Goal: Task Accomplishment & Management: Manage account settings

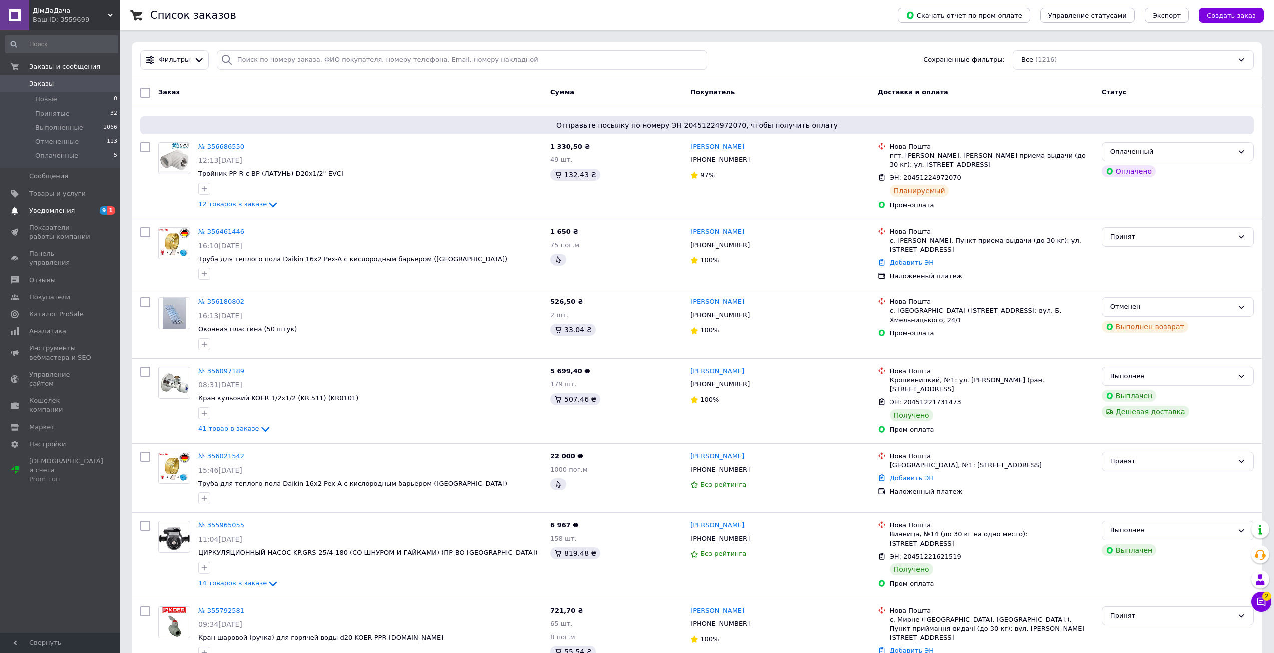
click at [74, 210] on span "Уведомления" at bounding box center [61, 210] width 64 height 9
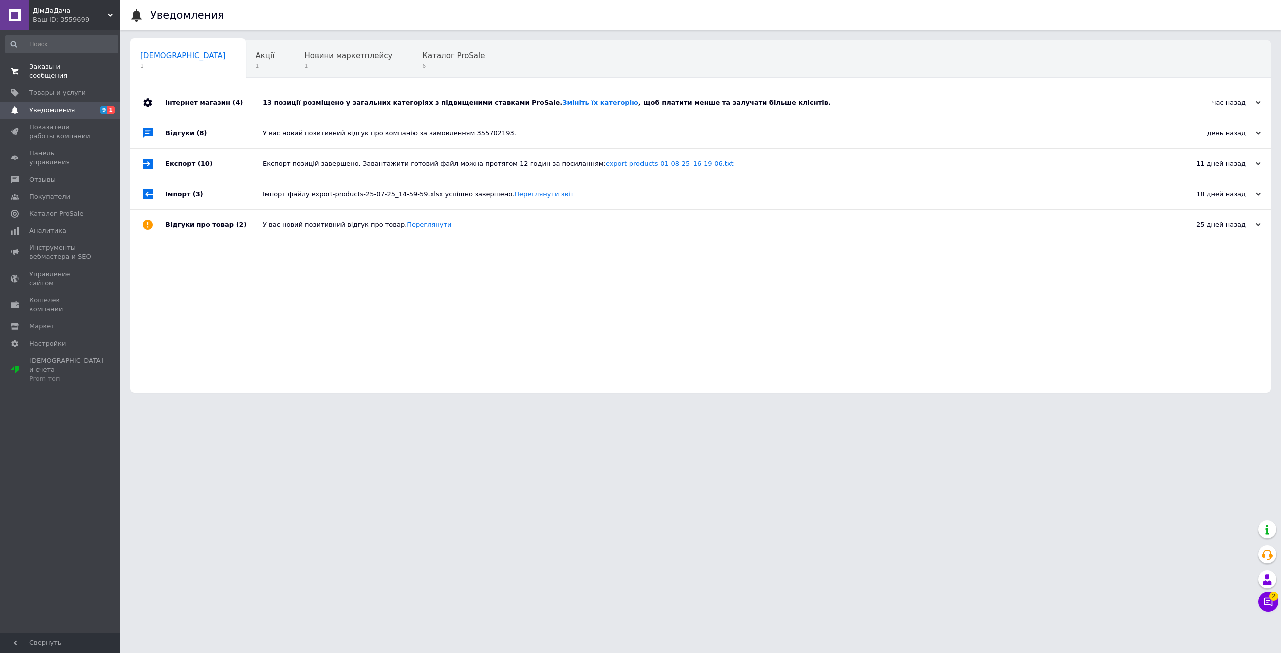
click at [70, 71] on span "Заказы и сообщения" at bounding box center [61, 71] width 64 height 18
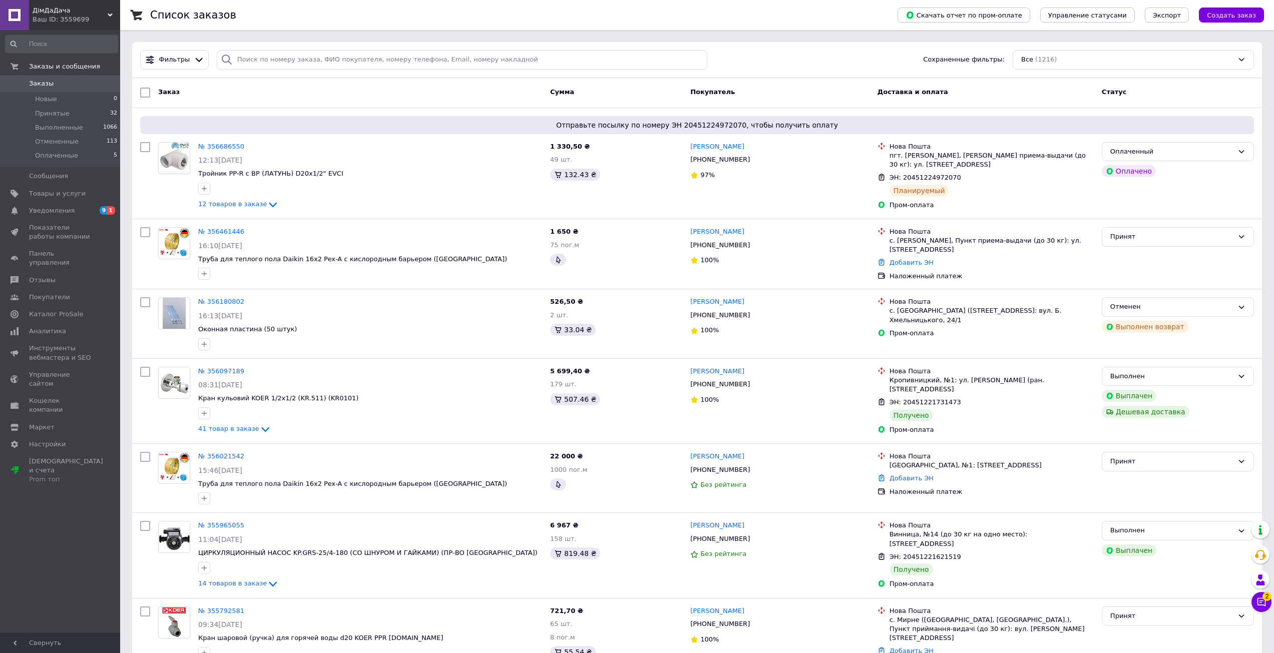
click at [48, 22] on div "Ваш ID: 3559699" at bounding box center [77, 19] width 88 height 9
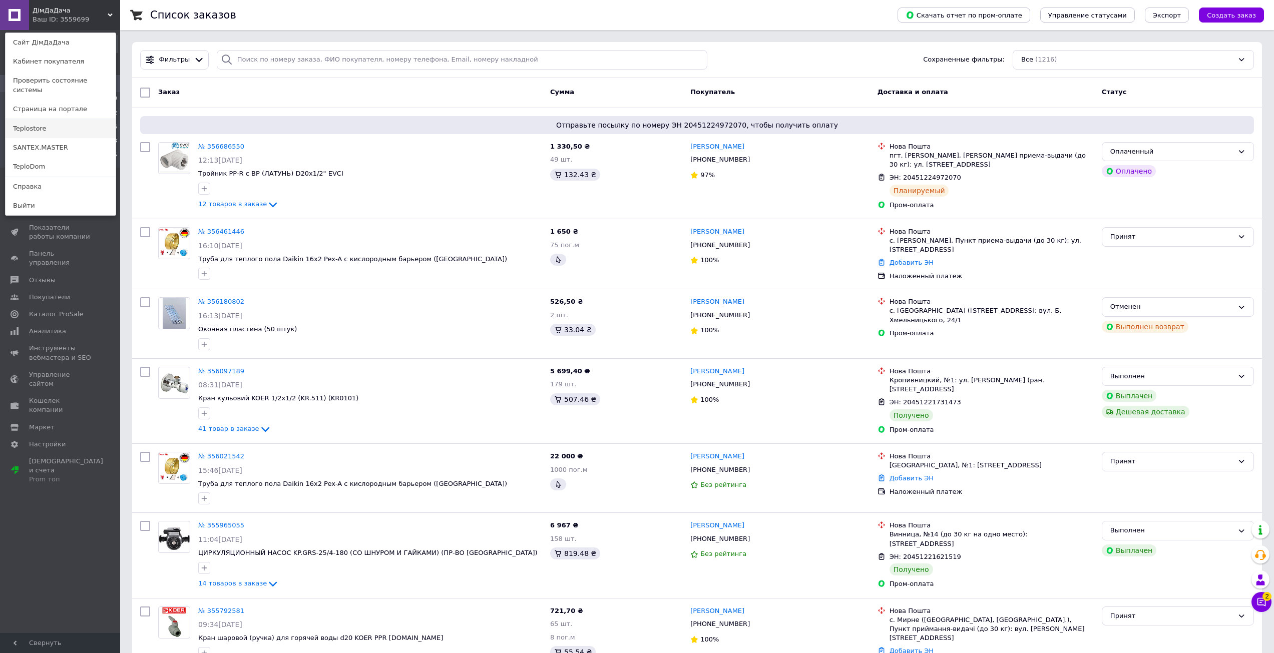
click at [41, 119] on link "Teplostore" at bounding box center [61, 128] width 110 height 19
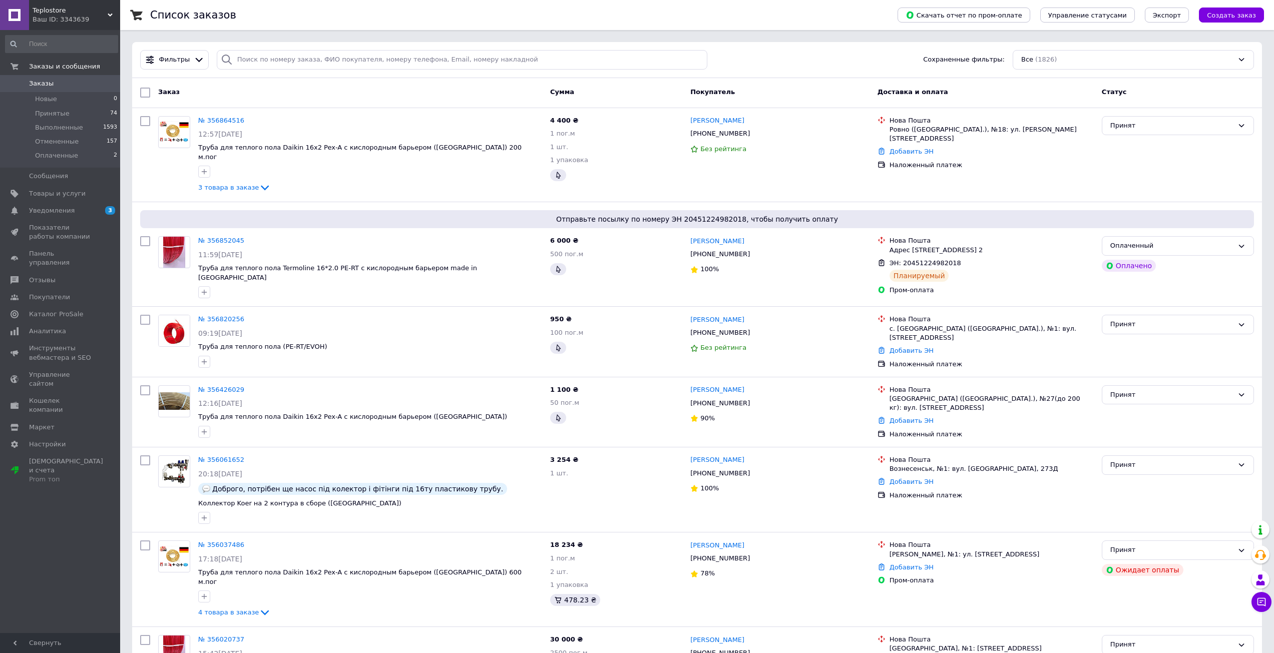
click at [60, 11] on span "Teplostore" at bounding box center [70, 10] width 75 height 9
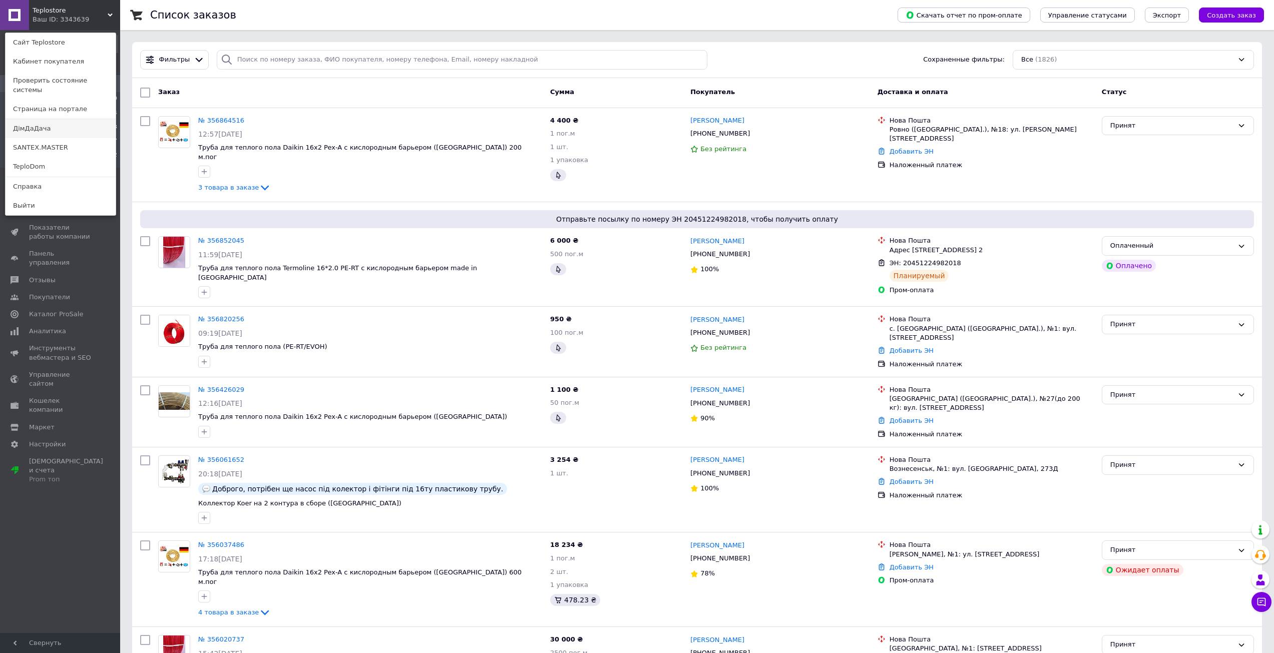
click at [61, 119] on link "ДімДаДача" at bounding box center [61, 128] width 110 height 19
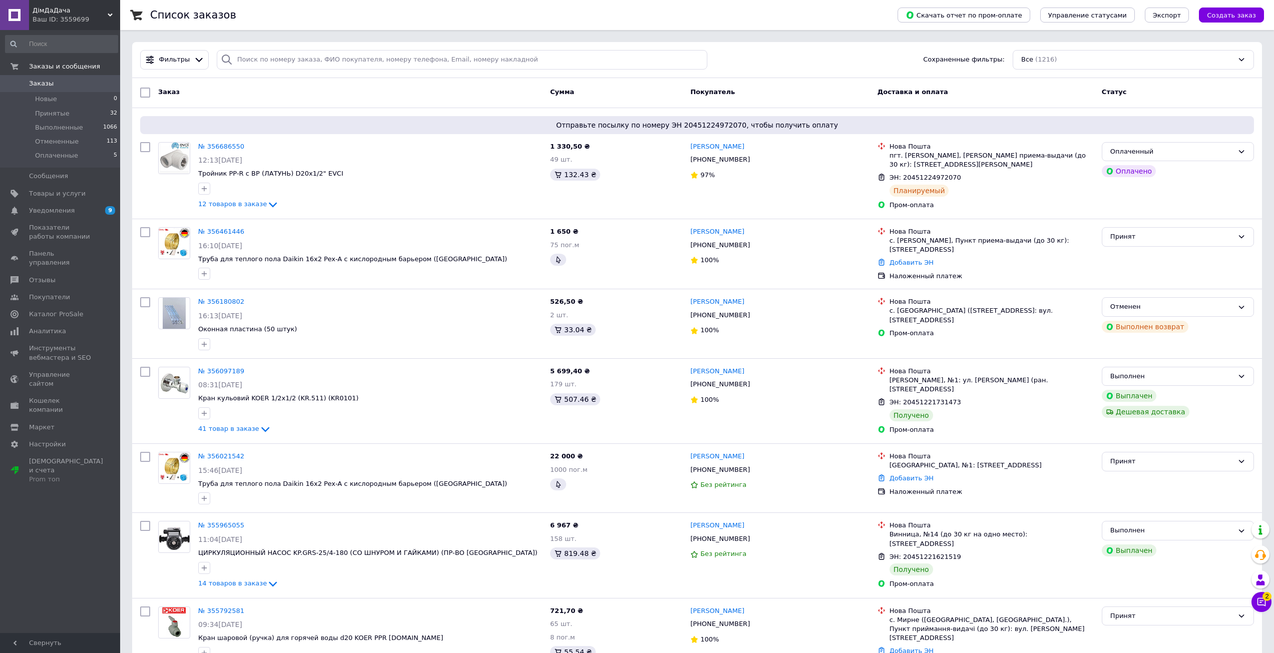
click at [50, 9] on span "ДімДаДача" at bounding box center [70, 10] width 75 height 9
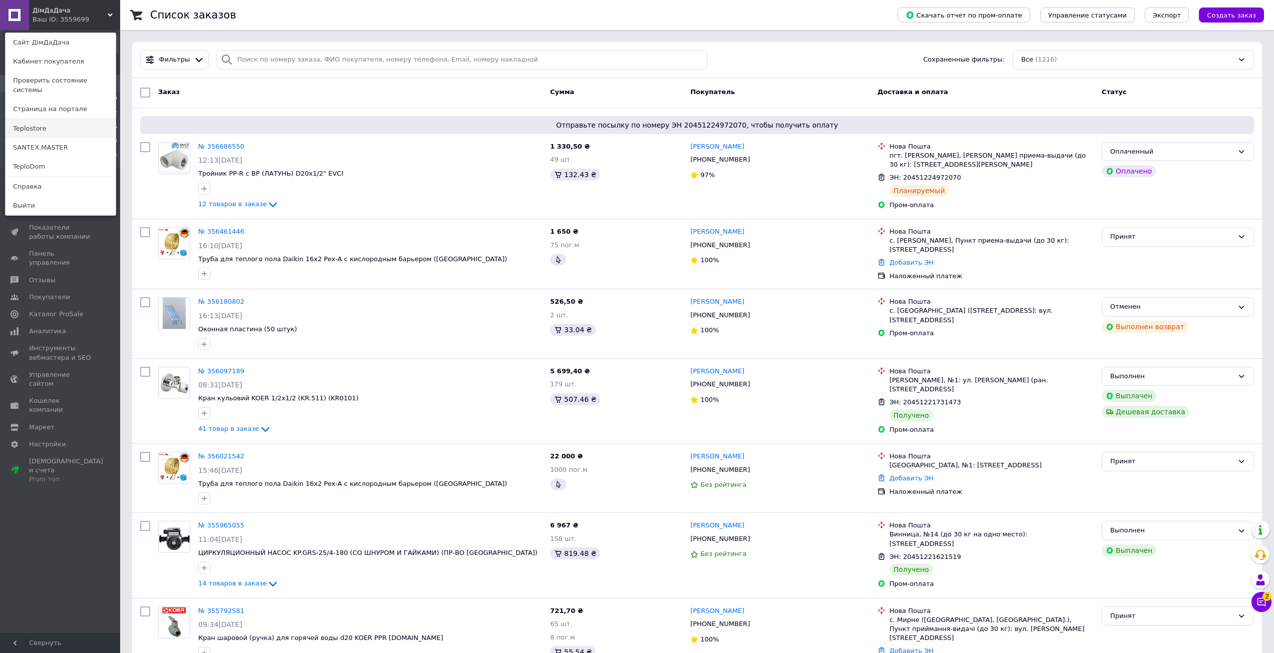
click at [62, 123] on link "Teplostore" at bounding box center [61, 128] width 110 height 19
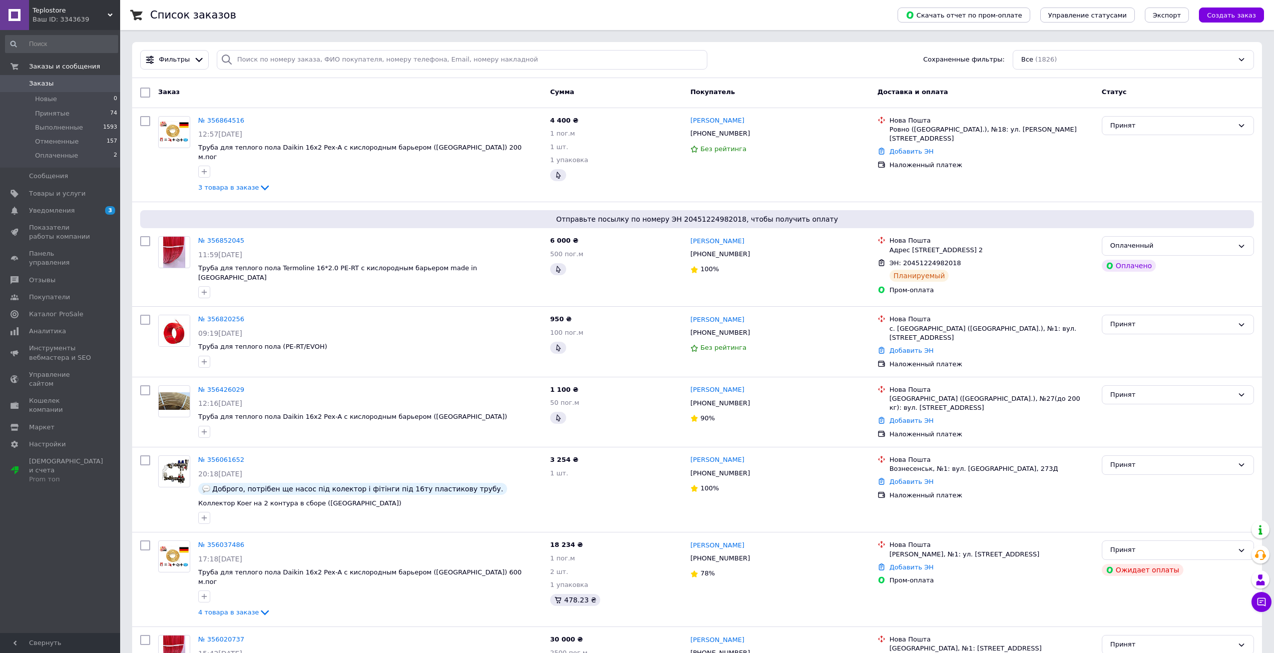
click at [49, 27] on div "Teplostore Ваш ID: 3343639" at bounding box center [74, 15] width 91 height 30
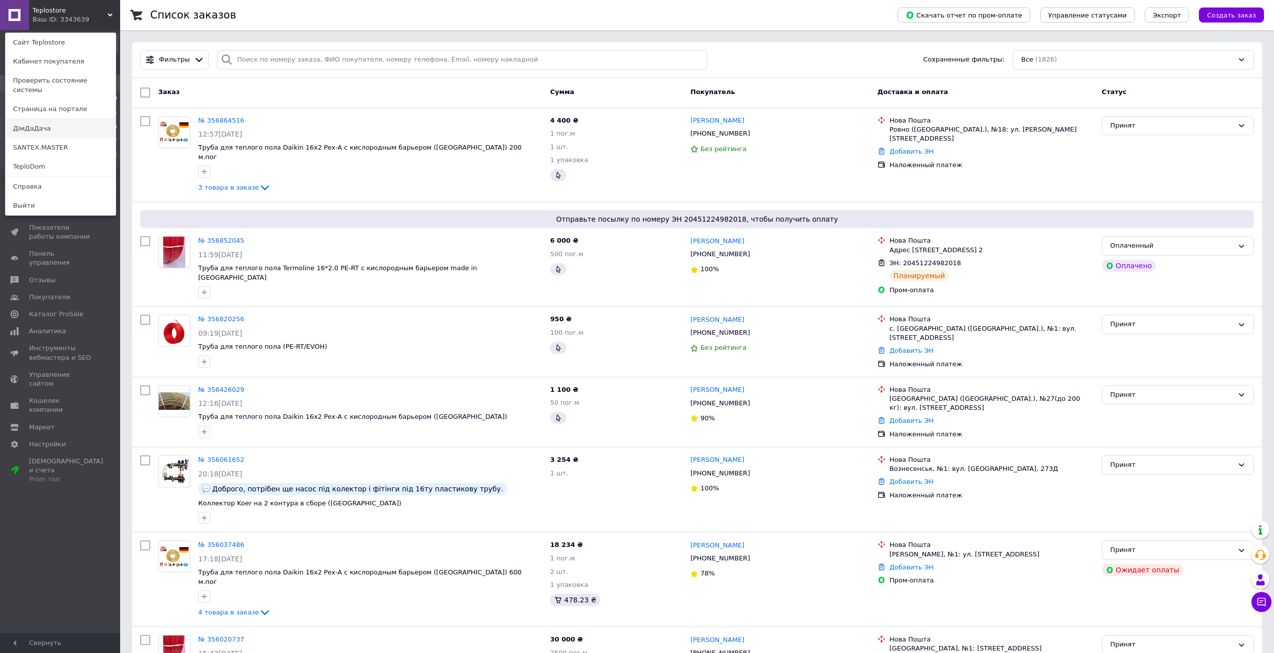
click at [57, 128] on link "ДімДаДача" at bounding box center [61, 128] width 110 height 19
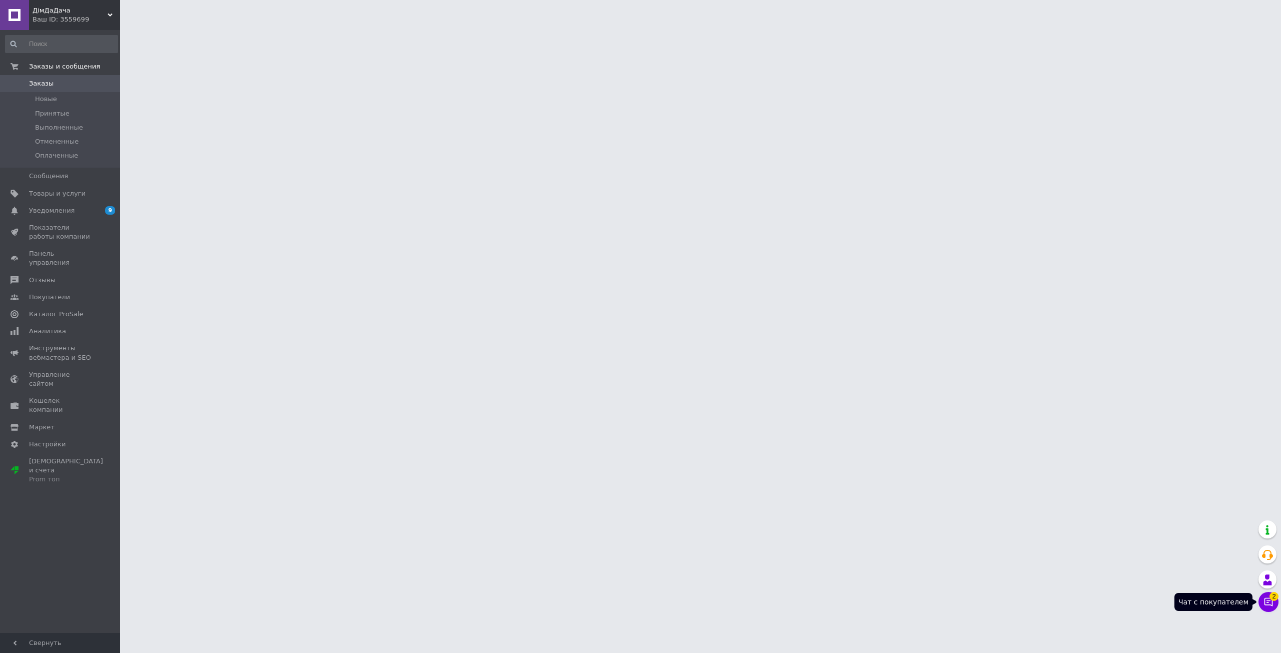
click at [1267, 606] on icon at bounding box center [1269, 602] width 10 height 10
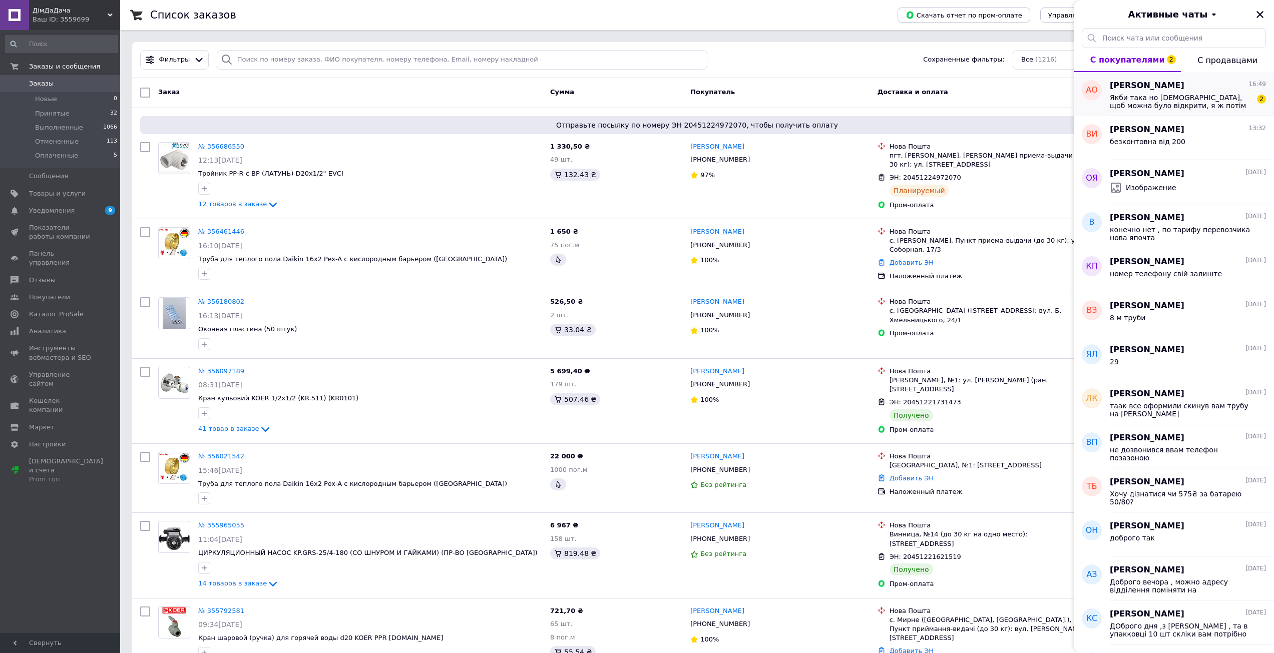
click at [1153, 102] on span "Якби така но [DEMOGRAPHIC_DATA], щоб можна було відкрити, я ж потім не зможу зн…" at bounding box center [1181, 102] width 142 height 16
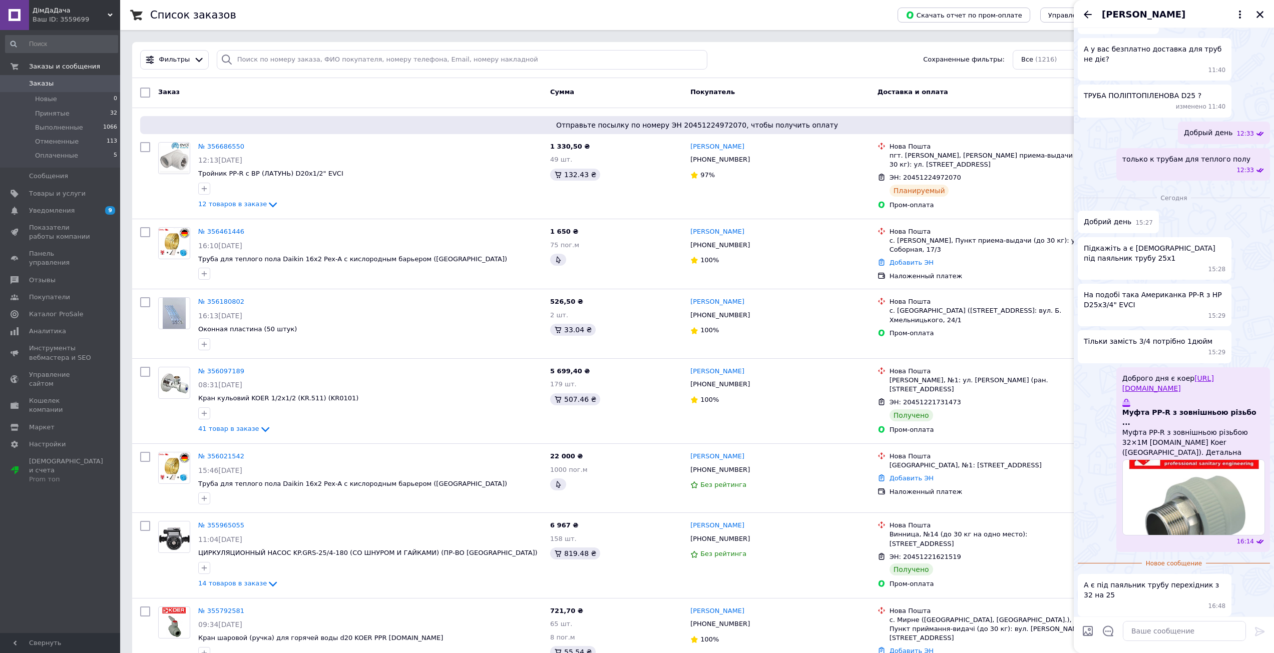
scroll to position [53, 0]
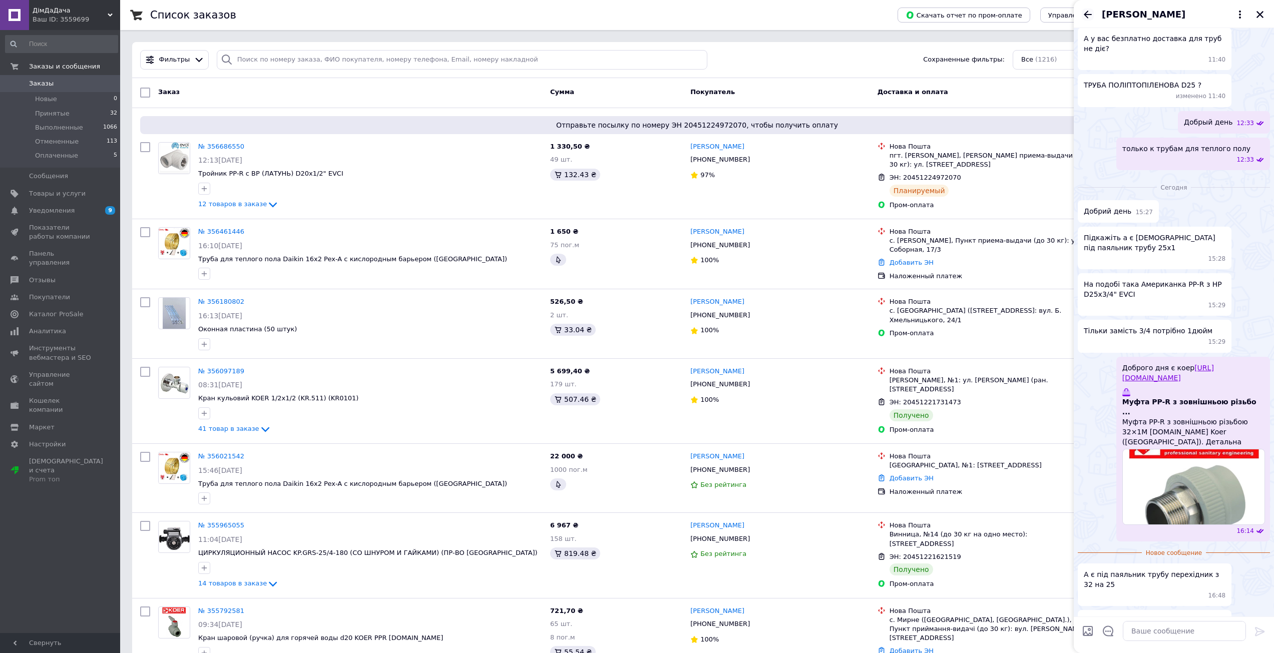
click at [1085, 17] on icon "Назад" at bounding box center [1087, 15] width 12 height 12
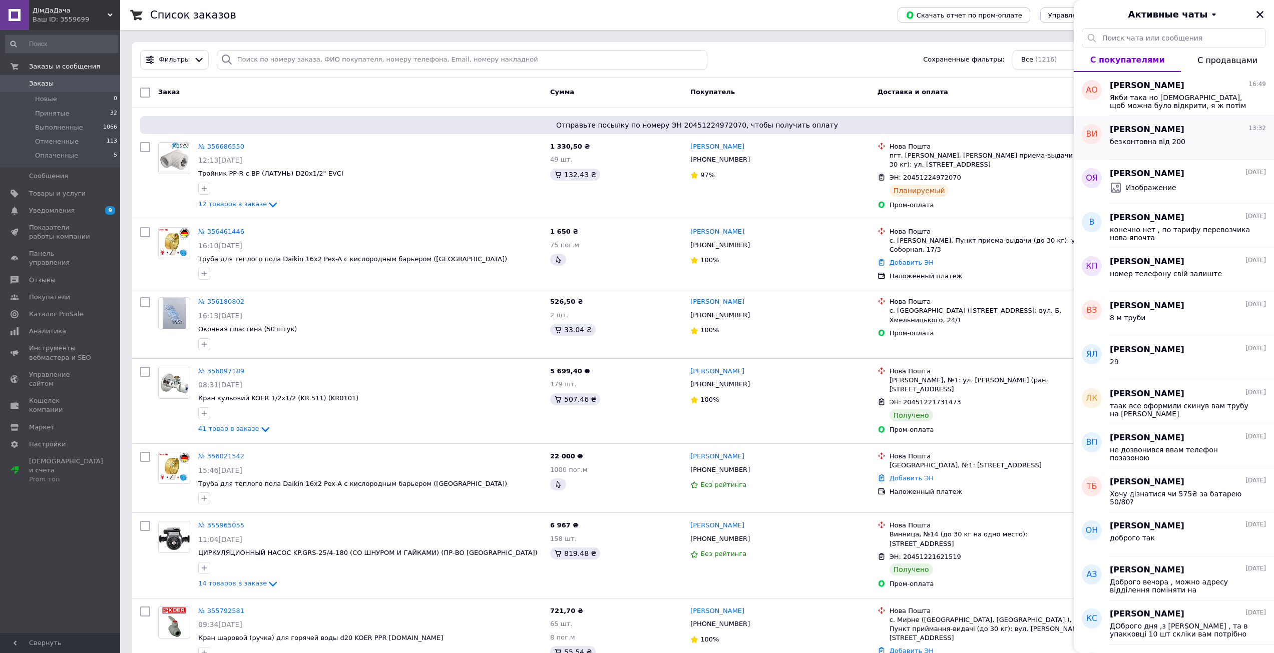
click at [1153, 147] on div "безконтовна від 200" at bounding box center [1148, 145] width 76 height 14
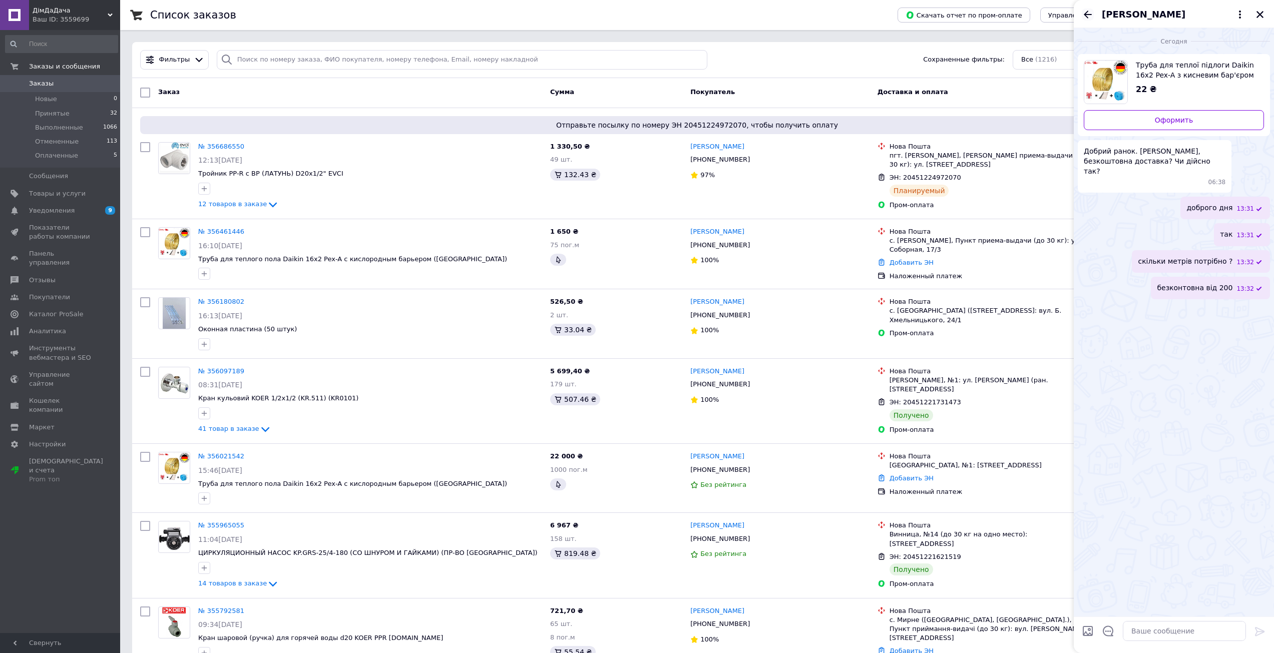
click at [1084, 11] on icon "Назад" at bounding box center [1087, 15] width 12 height 12
